Goal: Task Accomplishment & Management: Complete application form

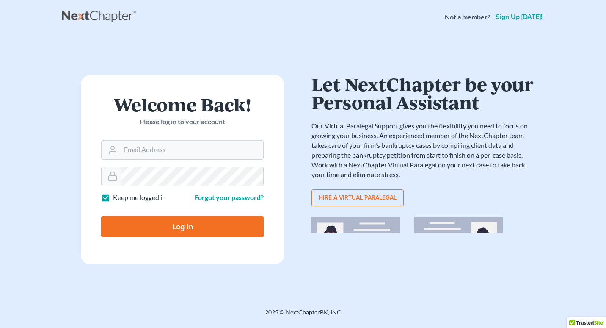
click at [348, 215] on div "Let NextChapter be your Personal Assistant Our Virtual Paralegal Support gives …" at bounding box center [424, 213] width 224 height 277
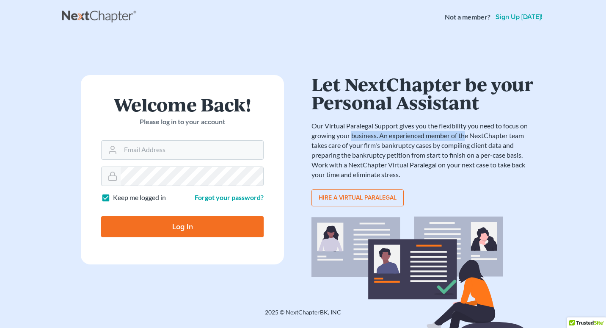
drag, startPoint x: 353, startPoint y: 139, endPoint x: 467, endPoint y: 140, distance: 113.9
click at [467, 140] on p "Our Virtual Paralegal Support gives you the flexibility you need to focus on gr…" at bounding box center [424, 150] width 224 height 58
drag, startPoint x: 467, startPoint y: 140, endPoint x: 450, endPoint y: 196, distance: 58.6
click at [450, 196] on div "Hire a virtual paralegal" at bounding box center [424, 197] width 224 height 17
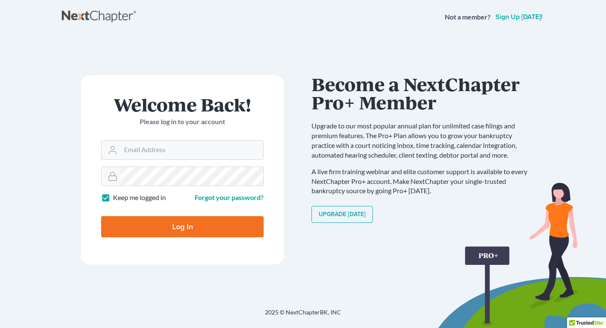
click at [361, 212] on link "Upgrade Today" at bounding box center [342, 214] width 61 height 17
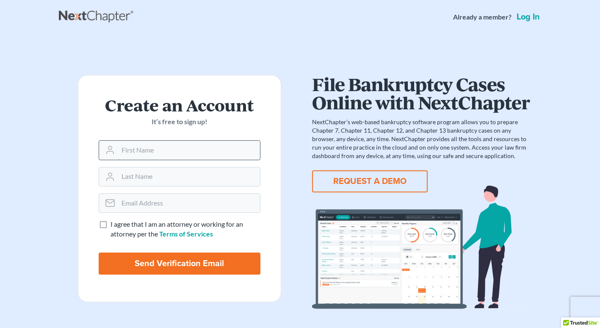
click at [169, 150] on input "text" at bounding box center [189, 150] width 142 height 19
type input "Christopher"
type input "[PERSON_NAME]"
type input "chris.izzo@izzolawfirm.com"
click at [110, 223] on label "I agree that I am an attorney or working for an attorney per the Terms of Servi…" at bounding box center [185, 228] width 150 height 19
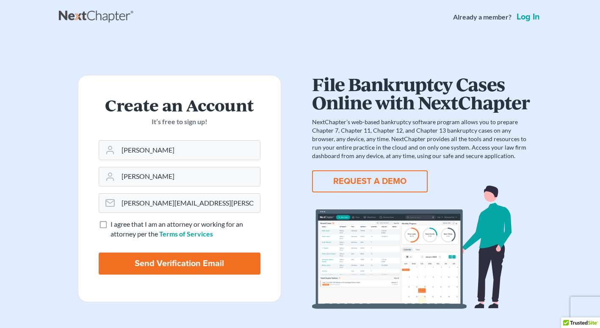
click at [114, 223] on input "I agree that I am an attorney or working for an attorney per the Terms of Servi…" at bounding box center [117, 222] width 6 height 6
checkbox input "true"
click at [177, 268] on input "Send Verification Email" at bounding box center [180, 263] width 162 height 22
type input "Thinking..."
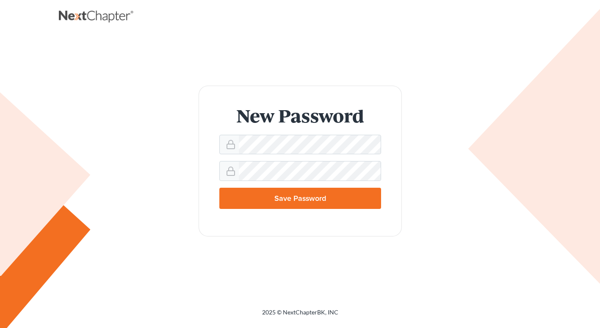
click at [315, 201] on input "Save Password" at bounding box center [300, 198] width 162 height 21
type input "Thinking..."
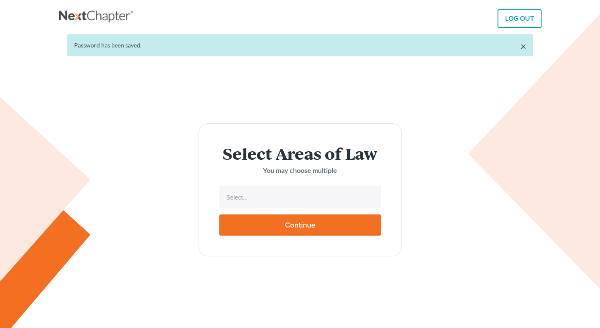
select select
click at [308, 198] on input "text" at bounding box center [299, 197] width 150 height 13
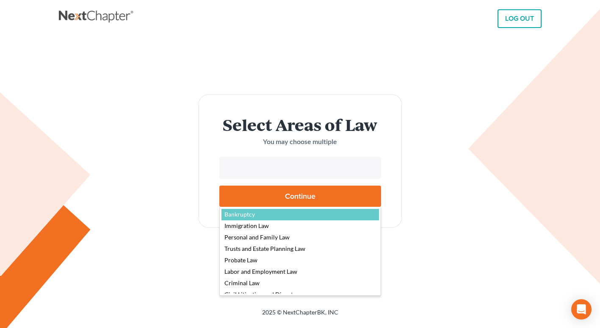
select select "4556"
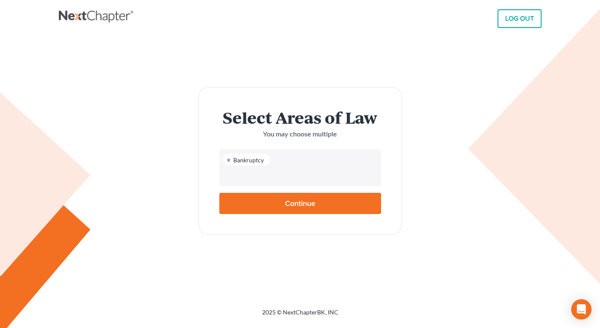
click at [278, 176] on input "text" at bounding box center [299, 175] width 150 height 13
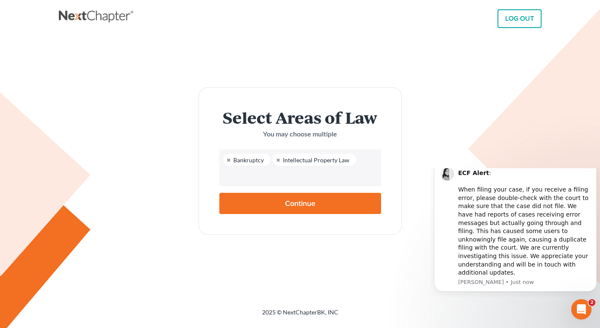
click at [244, 173] on input "text" at bounding box center [299, 175] width 150 height 13
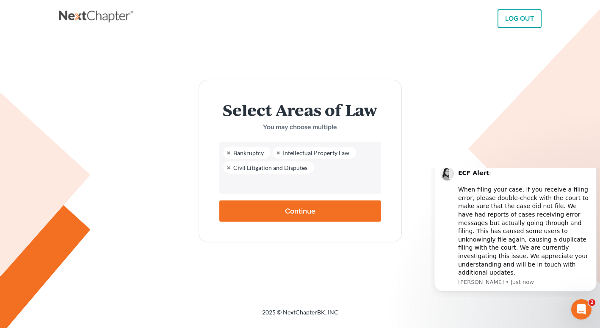
click at [233, 187] on input "text" at bounding box center [299, 183] width 150 height 13
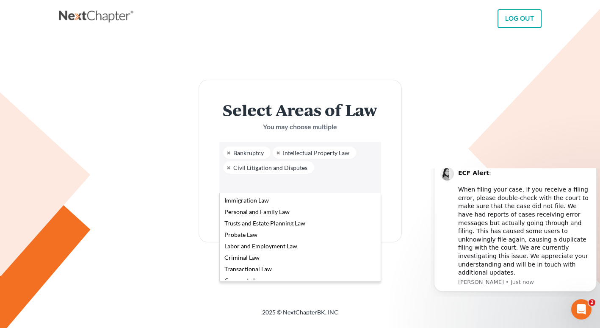
scroll to position [7, 0]
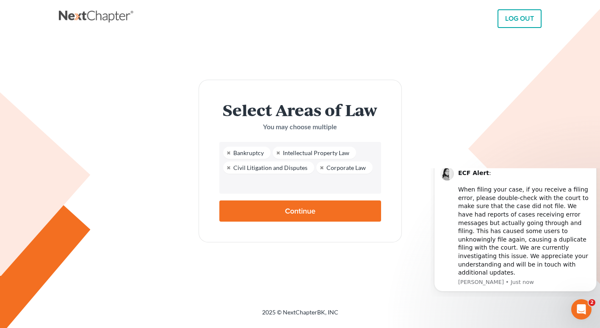
click at [325, 218] on input "Continue" at bounding box center [300, 210] width 162 height 21
type input "Thinking..."
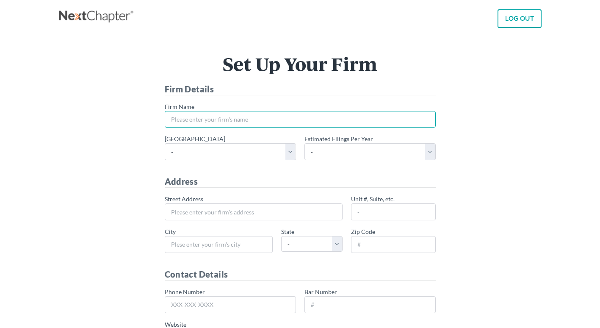
click at [416, 119] on input "* Firm Name" at bounding box center [300, 119] width 271 height 17
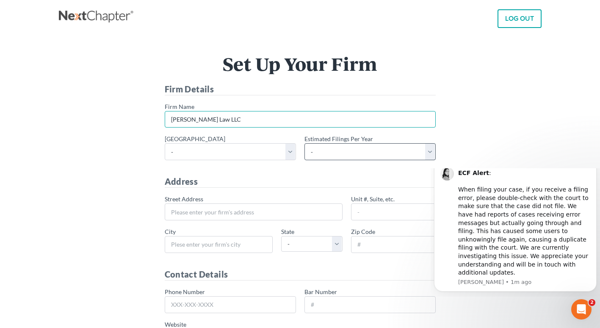
type input "[PERSON_NAME] Law LLC"
click at [432, 154] on select "- 1-10 11-50 50+" at bounding box center [369, 151] width 131 height 17
select select "1"
click at [304, 143] on select "- 1-10 11-50 50+" at bounding box center [369, 151] width 131 height 17
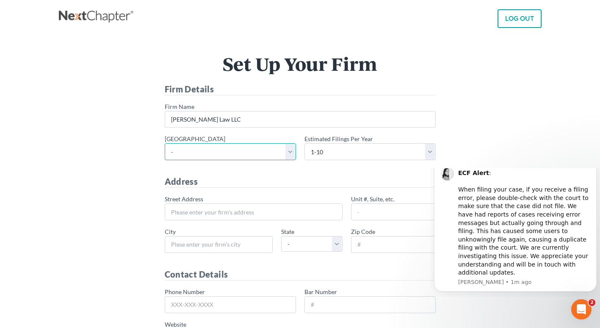
click at [292, 150] on select "- [US_STATE] - [GEOGRAPHIC_DATA] [US_STATE] - [GEOGRAPHIC_DATA][US_STATE] - Sou…" at bounding box center [230, 151] width 131 height 17
select select "54"
click at [165, 143] on select "- [US_STATE] - [GEOGRAPHIC_DATA] [US_STATE] - [GEOGRAPHIC_DATA][US_STATE] - Sou…" at bounding box center [230, 151] width 131 height 17
click at [450, 133] on div "Set Up Your Firm Firm Details * Firm Name [PERSON_NAME] Law LLC * Primary distr…" at bounding box center [300, 246] width 474 height 382
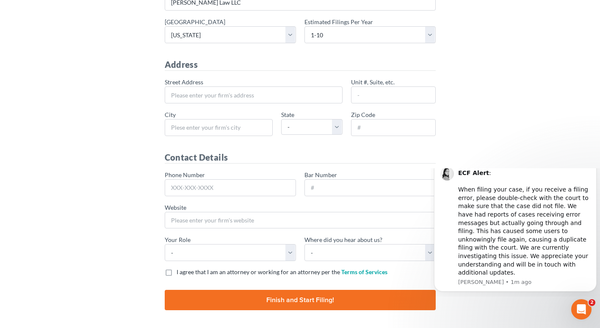
scroll to position [115, 0]
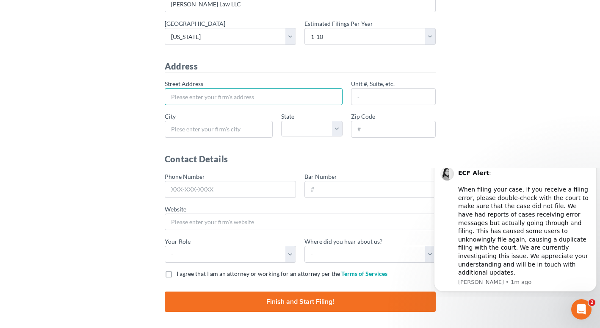
click at [241, 97] on input "* Street Address" at bounding box center [254, 96] width 178 height 17
type input "[STREET_ADDRESS]"
type input "Suite 200"
type input "Bridgewater"
select select "NJ"
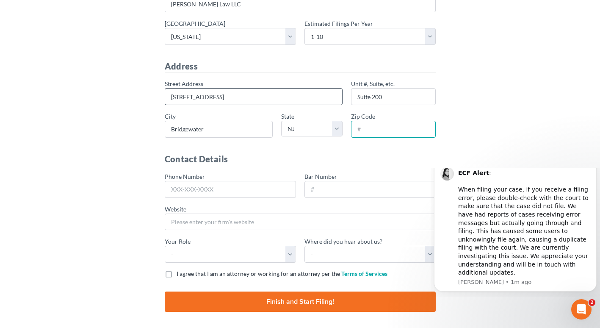
type input "08807"
type input "[PHONE_NUMBER]"
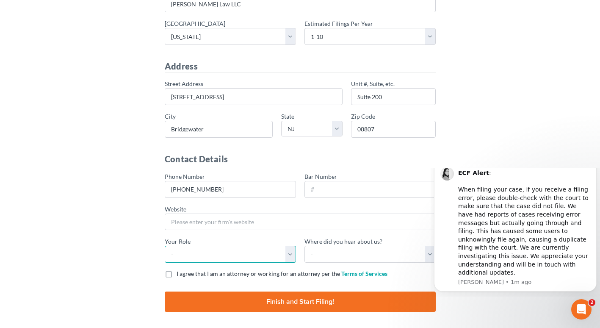
click at [289, 253] on select "- Attorney Paralegal Assistant" at bounding box center [230, 253] width 131 height 17
select select "attorney"
click at [165, 245] on select "- Attorney Paralegal Assistant" at bounding box center [230, 253] width 131 height 17
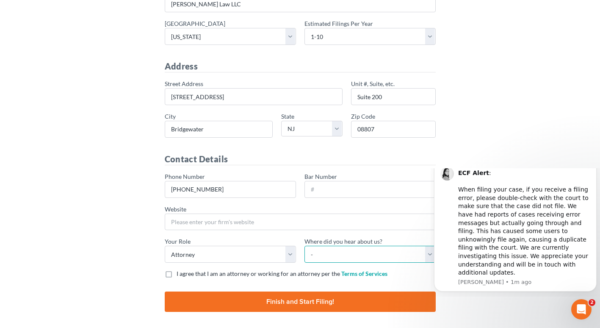
click at [431, 253] on select "- Bar association Capterra Clio Email Facebook Google Word of mouth Other" at bounding box center [369, 253] width 131 height 17
select select "Word of Mouth"
click at [304, 245] on select "- Bar association Capterra Clio Email Facebook Google Word of mouth Other" at bounding box center [369, 253] width 131 height 17
click at [318, 192] on input "Bar Number" at bounding box center [369, 189] width 131 height 17
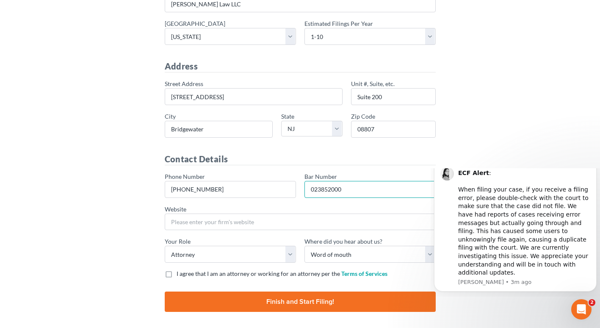
type input "023852000"
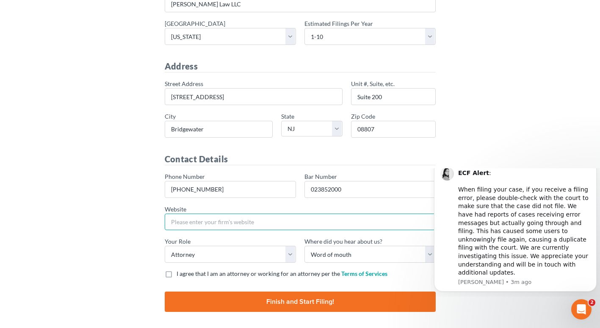
click at [219, 221] on input "Website" at bounding box center [300, 221] width 271 height 17
click at [170, 223] on input "[DOMAIN_NAME]" at bounding box center [300, 221] width 271 height 17
type input "[URL][DOMAIN_NAME]"
click at [177, 276] on label "I agree that I am an attorney or working for an attorney per the Terms of Servi…" at bounding box center [282, 273] width 211 height 8
click at [180, 275] on input "I agree that I am an attorney or working for an attorney per the Terms of Servi…" at bounding box center [183, 272] width 6 height 6
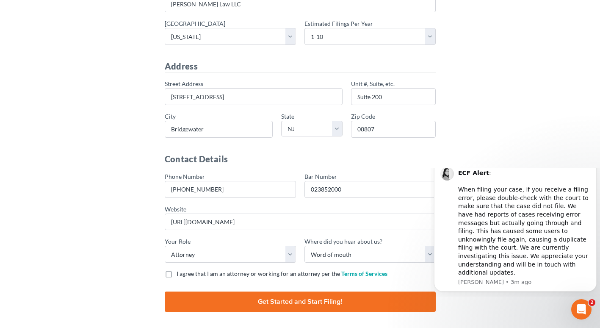
checkbox input "true"
click at [285, 300] on input "Finish and Start Filing!" at bounding box center [300, 301] width 271 height 20
type input "Thinking..."
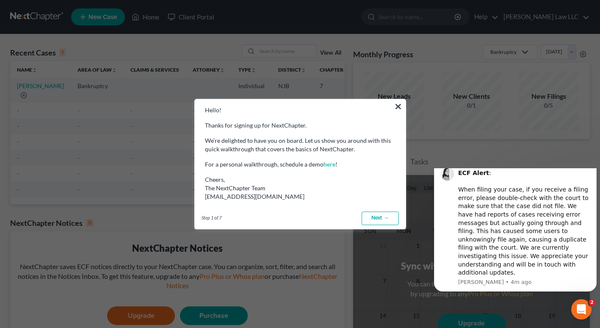
click at [369, 218] on link "Next →" at bounding box center [379, 218] width 37 height 14
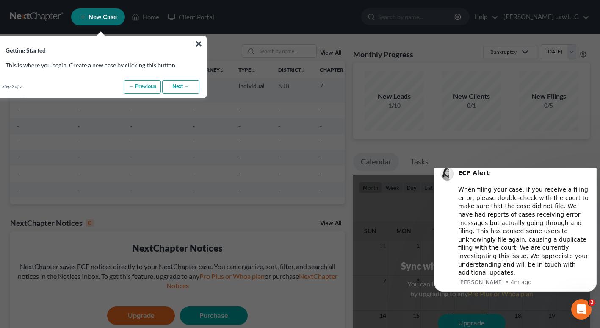
click at [177, 84] on link "Next →" at bounding box center [180, 87] width 37 height 14
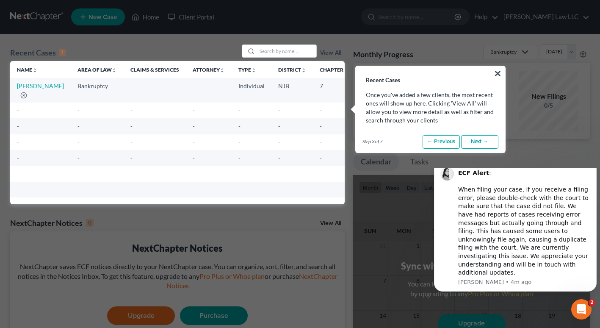
click at [483, 139] on link "Next →" at bounding box center [479, 142] width 37 height 14
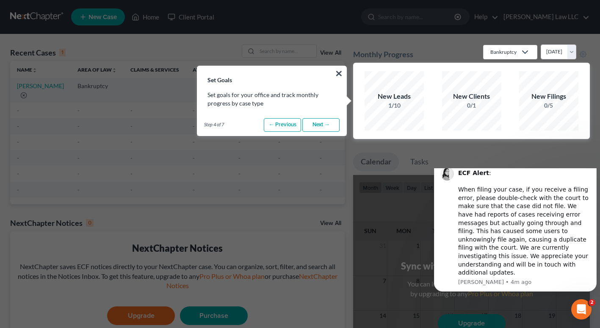
click at [320, 124] on link "Next →" at bounding box center [320, 125] width 37 height 14
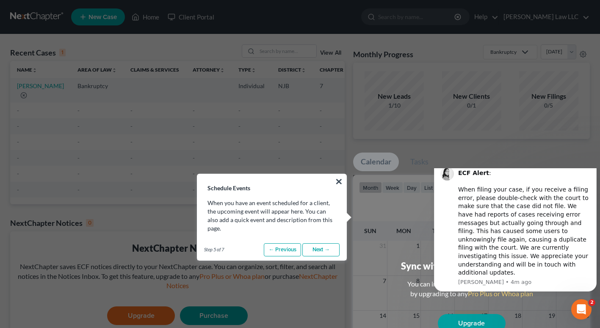
click at [319, 246] on link "Next →" at bounding box center [320, 250] width 37 height 14
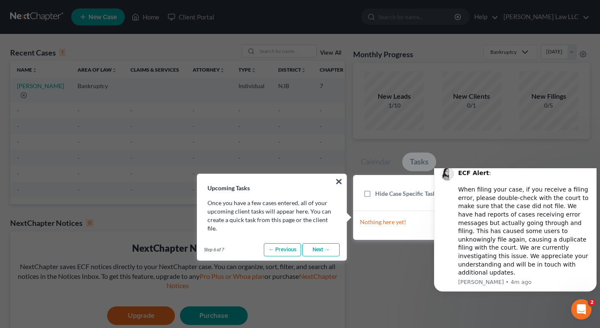
click at [592, 164] on icon "Dismiss notification" at bounding box center [594, 162] width 5 height 5
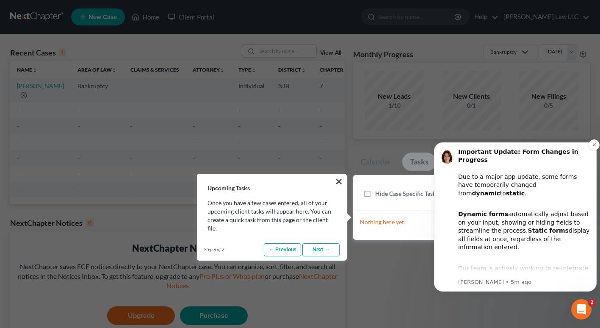
scroll to position [6, 0]
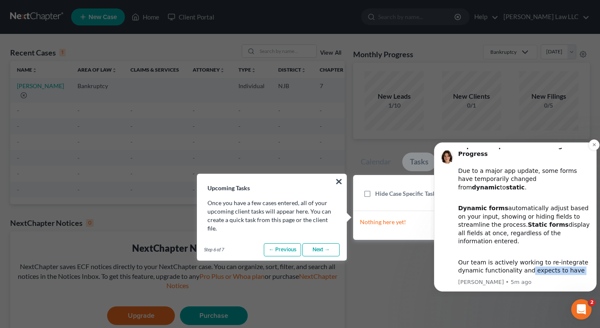
drag, startPoint x: 521, startPoint y: 256, endPoint x: 526, endPoint y: 249, distance: 8.0
click at [526, 250] on div "Our team is actively working to re-integrate dynamic functionality and expects …" at bounding box center [524, 279] width 132 height 58
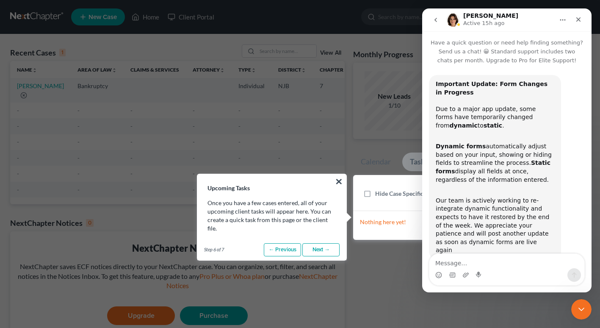
scroll to position [7, 0]
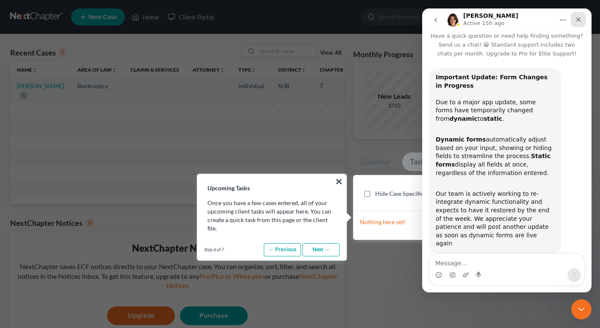
click at [579, 19] on icon "Close" at bounding box center [578, 19] width 5 height 5
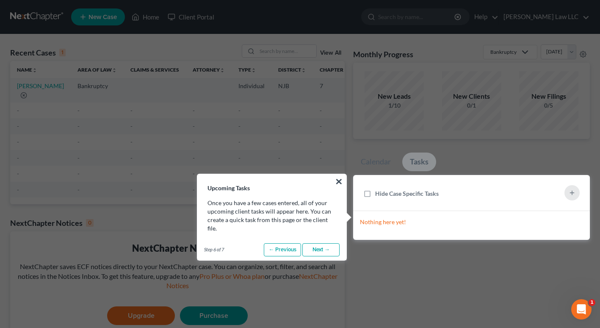
click at [320, 243] on link "Next →" at bounding box center [320, 250] width 37 height 14
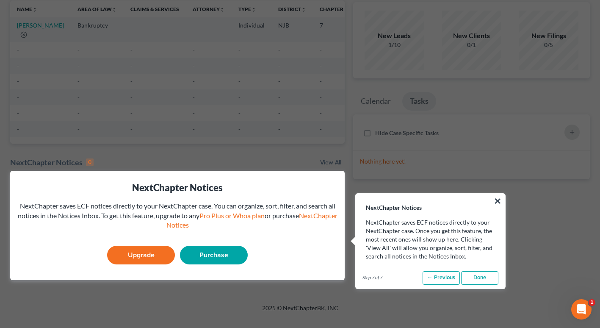
scroll to position [58, 0]
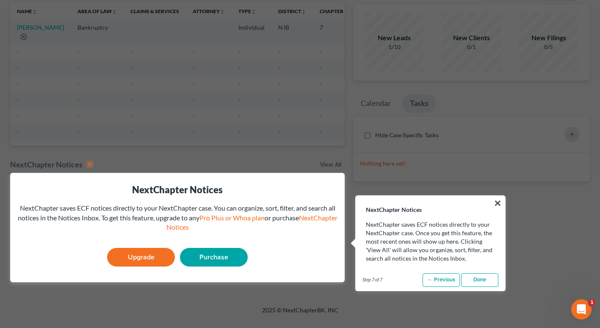
click at [159, 266] on link "Upgrade" at bounding box center [141, 257] width 68 height 19
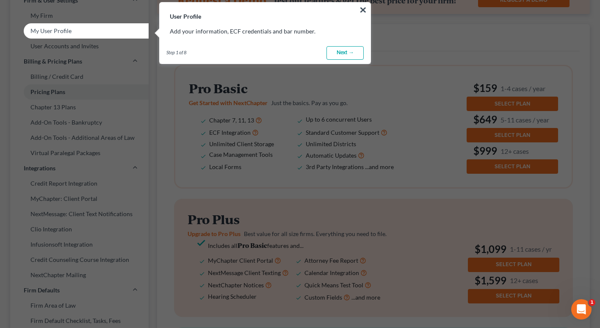
click at [346, 50] on link "Next →" at bounding box center [344, 53] width 37 height 14
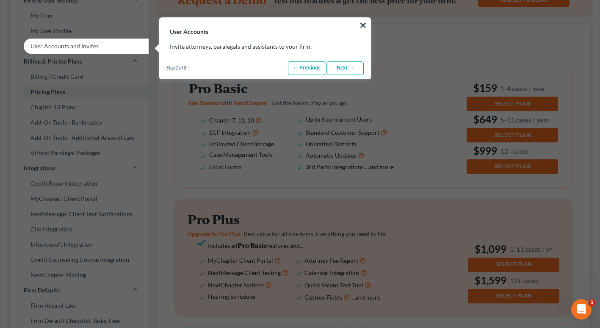
click at [337, 69] on link "Next →" at bounding box center [344, 68] width 37 height 14
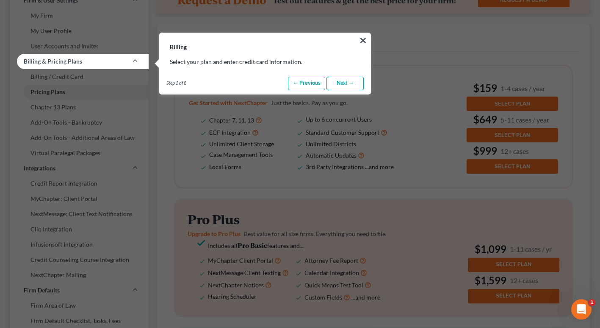
click at [315, 81] on link "← Previous" at bounding box center [306, 84] width 37 height 14
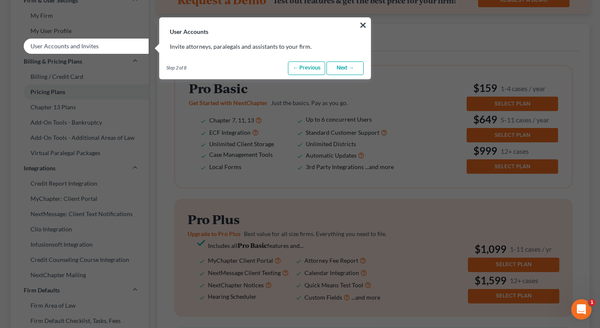
click at [342, 68] on link "Next →" at bounding box center [344, 68] width 37 height 14
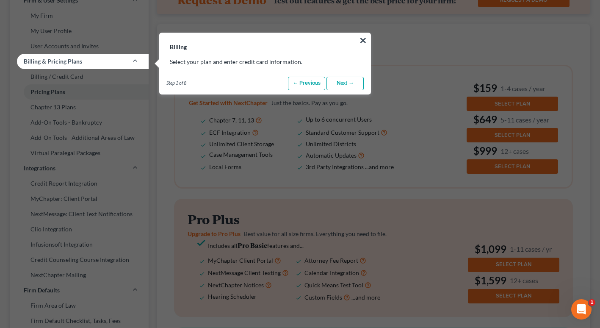
click at [342, 83] on link "Next →" at bounding box center [344, 84] width 37 height 14
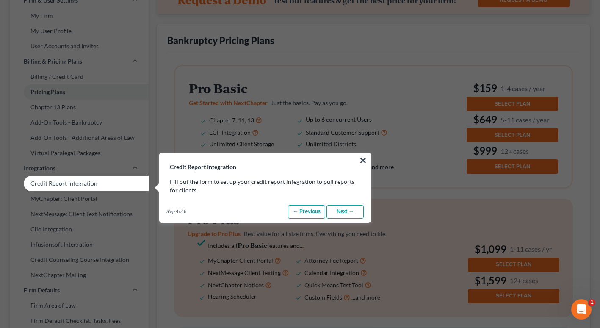
click at [339, 212] on link "Next →" at bounding box center [344, 212] width 37 height 14
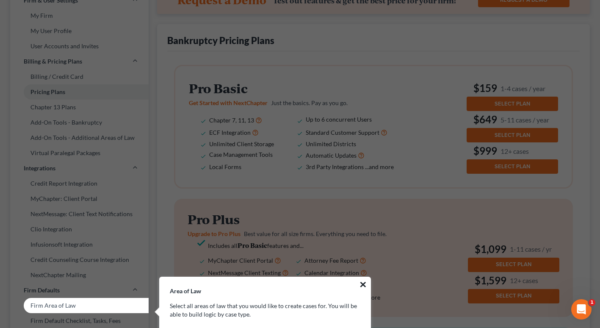
click at [361, 284] on button "×" at bounding box center [363, 284] width 8 height 14
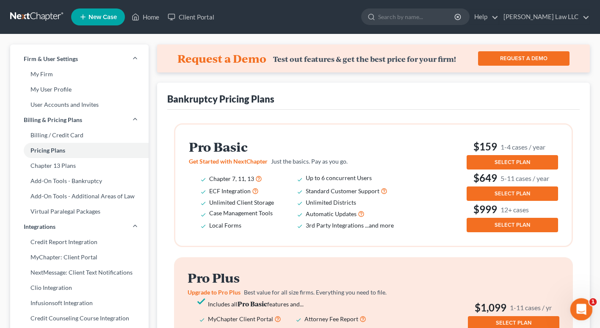
click at [581, 307] on icon "Open Intercom Messenger" at bounding box center [580, 308] width 14 height 14
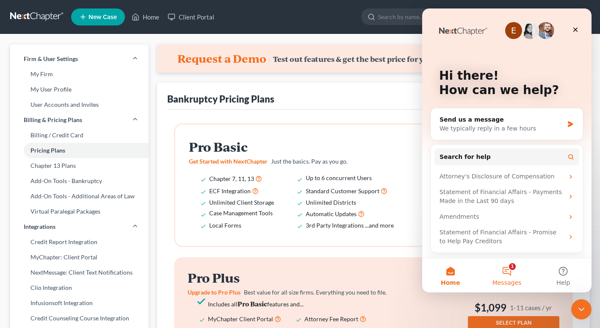
click at [506, 271] on button "1 Messages" at bounding box center [506, 275] width 56 height 34
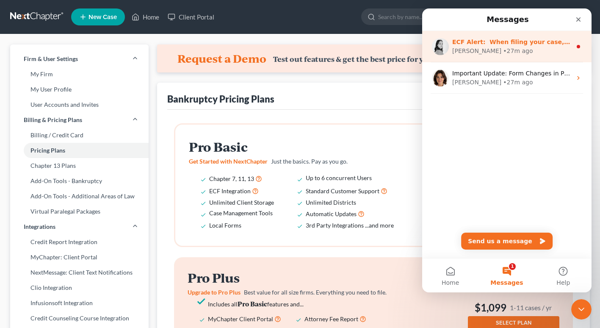
click at [531, 49] on div "[PERSON_NAME] • 27m ago" at bounding box center [511, 51] width 119 height 9
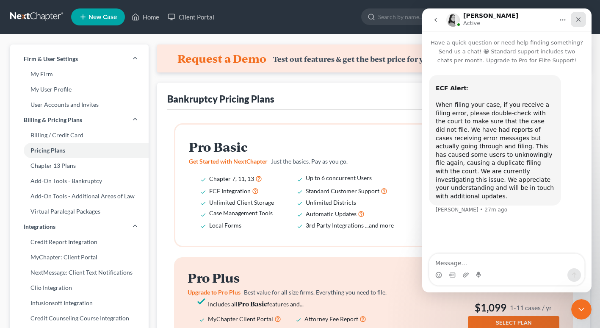
click at [576, 22] on icon "Close" at bounding box center [578, 19] width 7 height 7
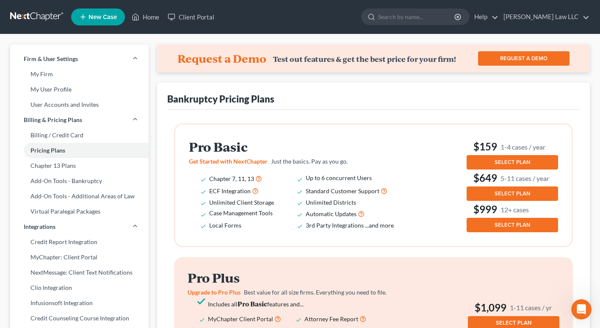
drag, startPoint x: 599, startPoint y: 137, endPoint x: 600, endPoint y: 154, distance: 17.0
drag, startPoint x: 600, startPoint y: 154, endPoint x: 580, endPoint y: 204, distance: 53.8
click at [580, 204] on div "Bankruptcy Pricing Plans Pro Basic Get Started with NextChapter Just the basics…" at bounding box center [373, 318] width 433 height 471
